Goal: Task Accomplishment & Management: Use online tool/utility

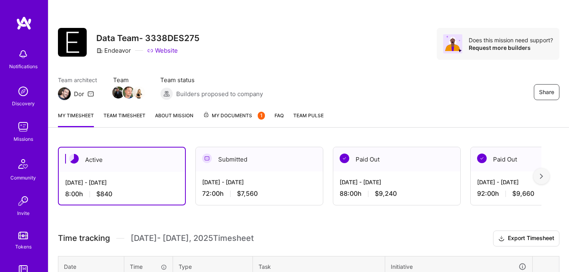
scroll to position [121, 0]
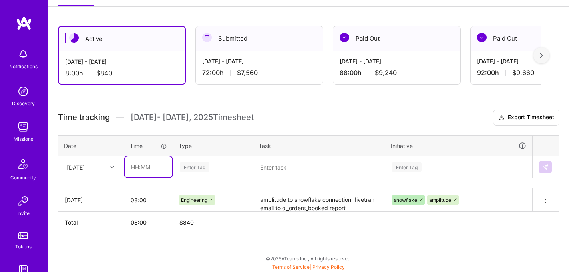
click at [149, 170] on input "text" at bounding box center [149, 167] width 48 height 21
type input "08:00"
click at [191, 171] on div "Enter Tag" at bounding box center [212, 167] width 79 height 21
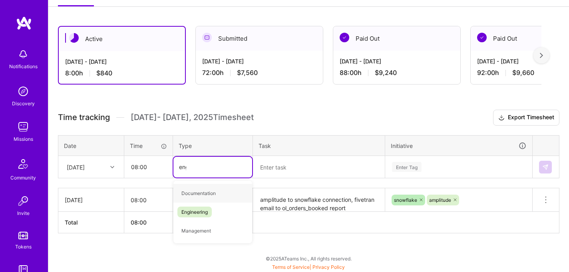
type input "engin"
click at [191, 186] on div "Engineering" at bounding box center [212, 193] width 79 height 19
click at [276, 169] on textarea at bounding box center [319, 167] width 130 height 21
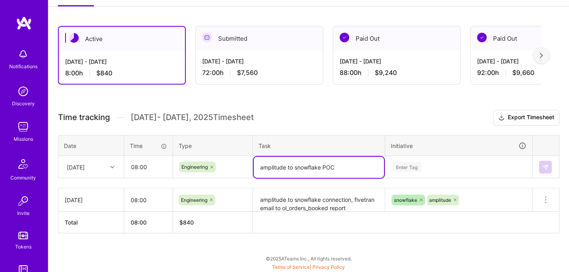
type textarea "amplitude to snowflake POC"
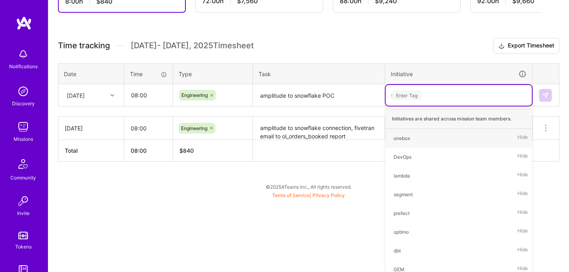
type input "sno"
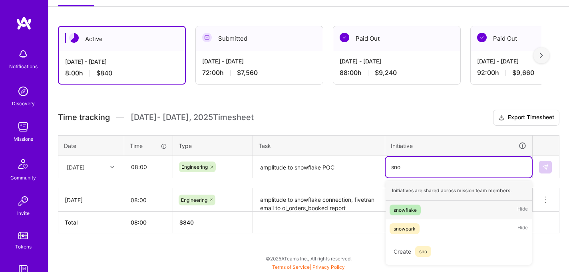
click at [399, 205] on span "snowflake" at bounding box center [404, 210] width 31 height 11
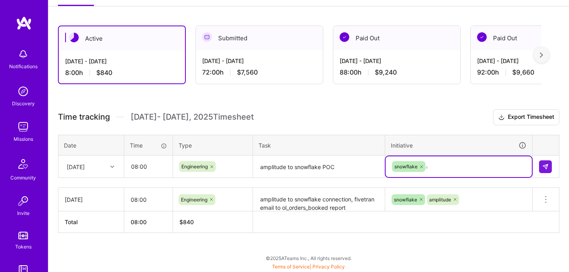
type input "am"
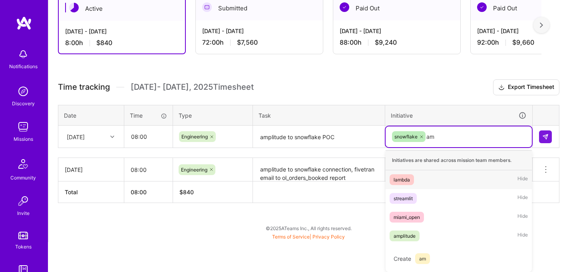
scroll to position [151, 0]
click at [420, 234] on div "amplitude Hide" at bounding box center [458, 236] width 146 height 19
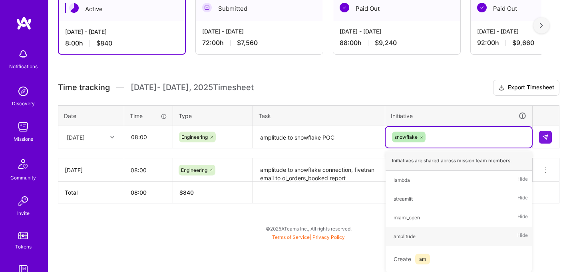
scroll to position [121, 0]
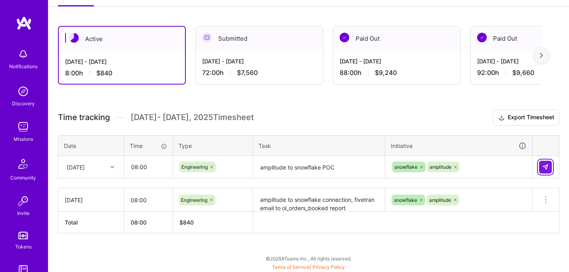
click at [540, 165] on button at bounding box center [545, 167] width 13 height 13
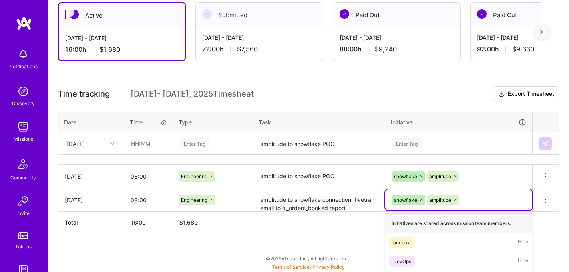
scroll to position [249, 0]
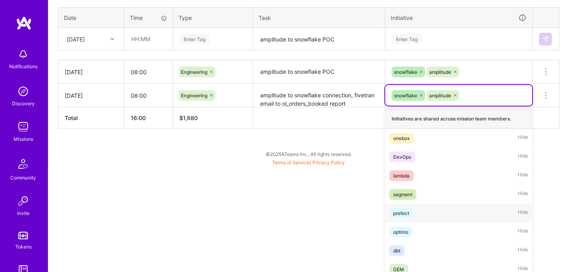
click at [465, 106] on div "option prefect focused, 5 of 62. 60 results available. Use Up and Down to choos…" at bounding box center [458, 95] width 147 height 21
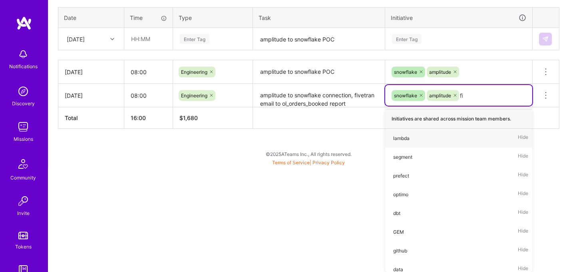
scroll to position [145, 0]
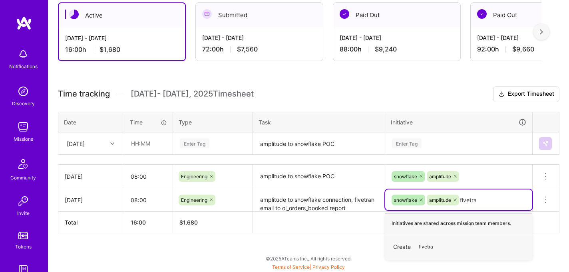
type input "fivetran"
click at [435, 243] on span "fivetran" at bounding box center [427, 247] width 25 height 11
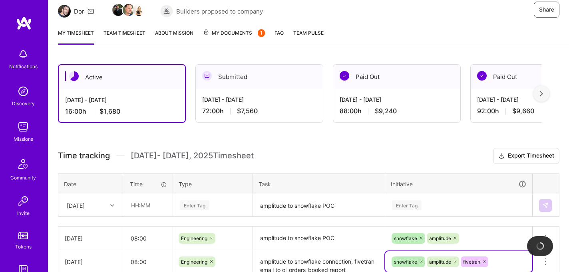
scroll to position [77, 0]
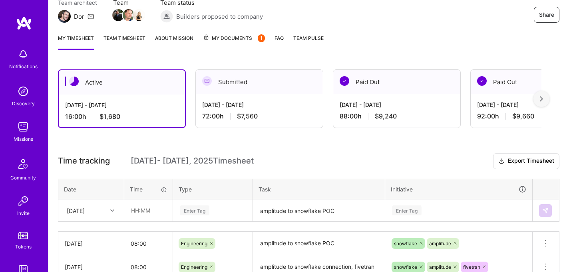
click at [359, 169] on h3 "Time tracking [DATE] - [DATE] Timesheet Export Timesheet" at bounding box center [308, 161] width 501 height 16
